Goal: Check status: Check status

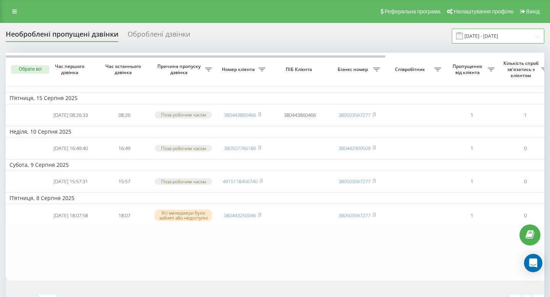
click at [482, 33] on input "[DATE] - [DATE]" at bounding box center [498, 36] width 92 height 15
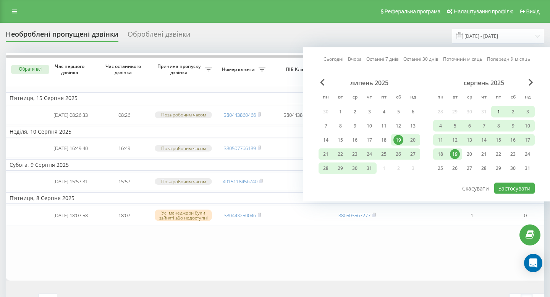
click at [498, 114] on div "1" at bounding box center [499, 112] width 10 height 10
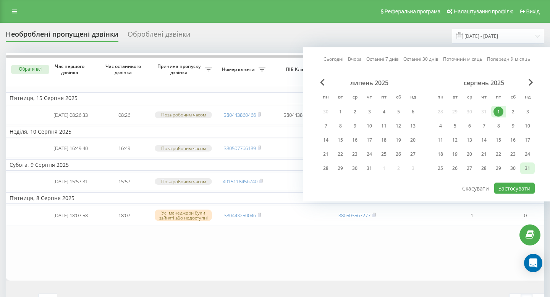
click at [527, 165] on div "31" at bounding box center [528, 169] width 10 height 10
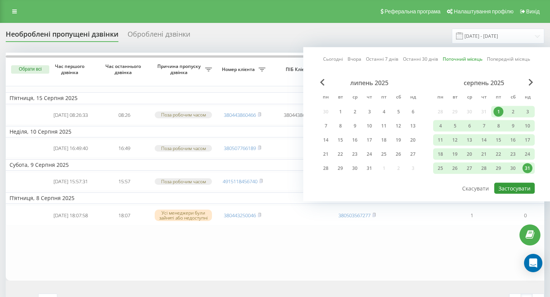
click at [512, 186] on button "Застосувати" at bounding box center [514, 188] width 40 height 11
type input "01.08.2025 - 31.08.2025"
